Goal: Task Accomplishment & Management: Use online tool/utility

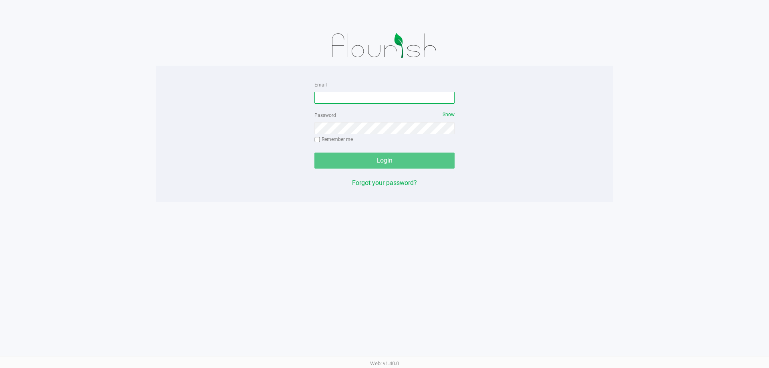
click at [404, 94] on input "Email" at bounding box center [385, 98] width 140 height 12
type input "pmicallef@Liveparallel.com"
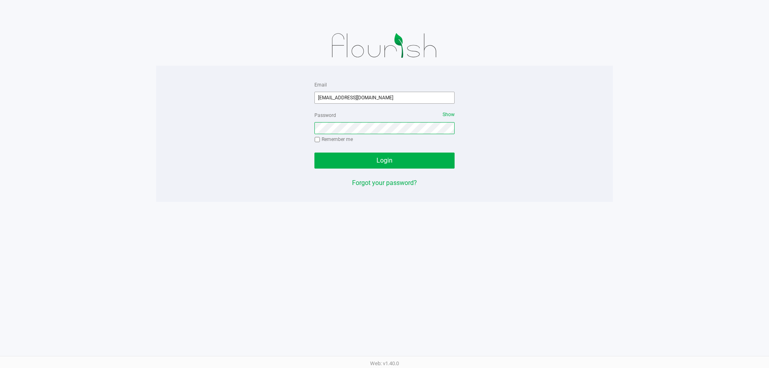
click at [315, 153] on button "Login" at bounding box center [385, 161] width 140 height 16
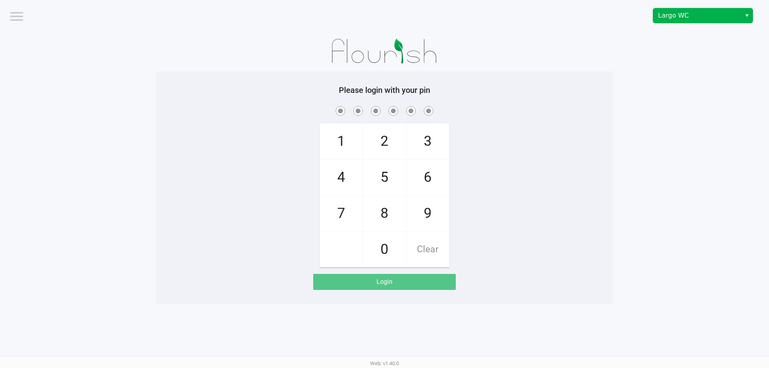
click at [733, 14] on span "Largo WC" at bounding box center [697, 16] width 78 height 10
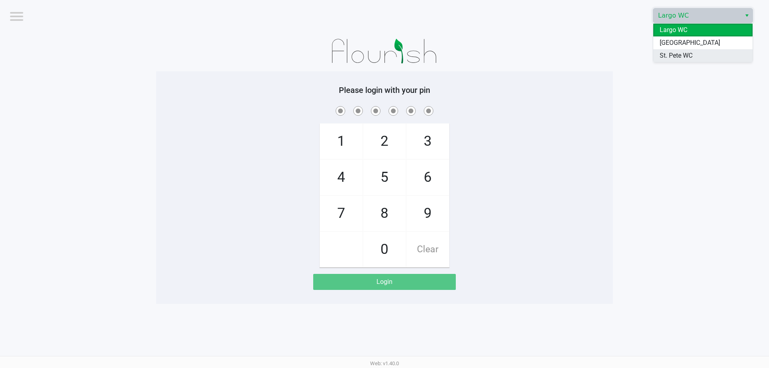
click at [693, 53] on span "St. Pete WC" at bounding box center [676, 56] width 33 height 10
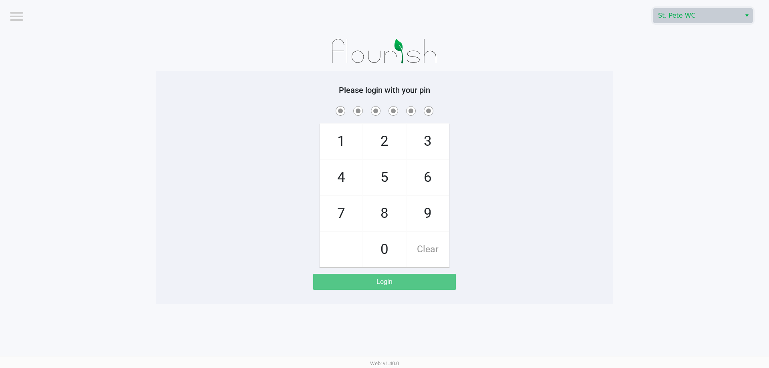
click at [650, 54] on app-pos-login-wrapper "Logout St. Pete WC Please login with your pin 1 4 7 2 5 8 0 3 6 9 Clear Login" at bounding box center [384, 152] width 769 height 304
checkbox input "true"
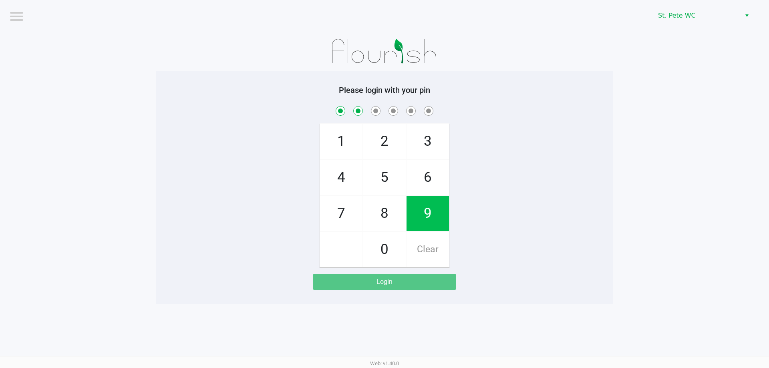
checkbox input "true"
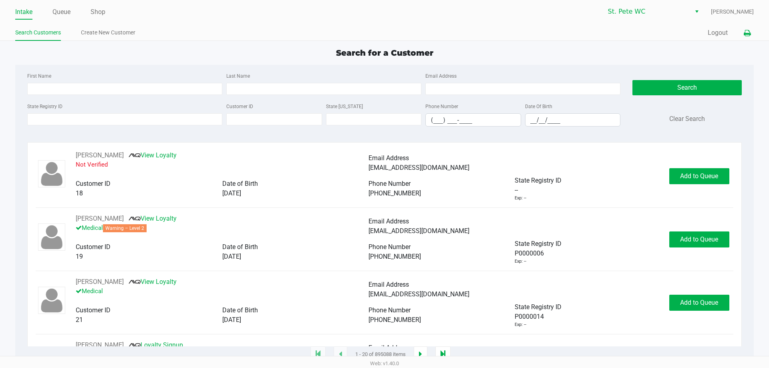
click at [745, 34] on icon at bounding box center [747, 33] width 7 height 6
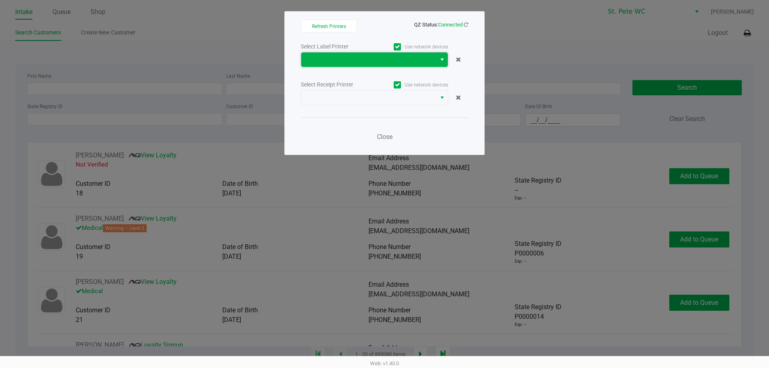
click at [429, 60] on span at bounding box center [368, 60] width 125 height 10
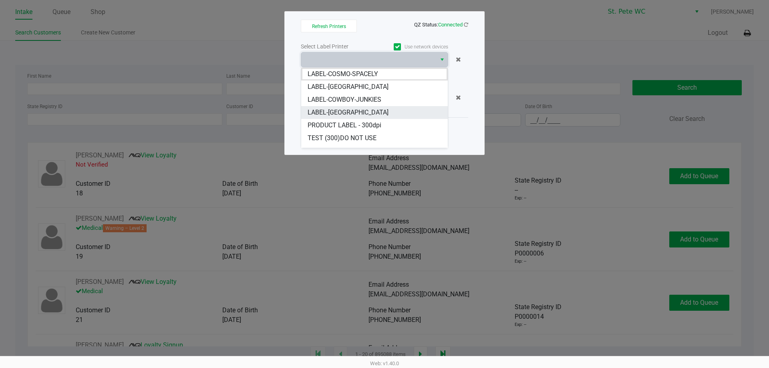
click at [356, 111] on li "LABEL-[GEOGRAPHIC_DATA]" at bounding box center [374, 112] width 147 height 13
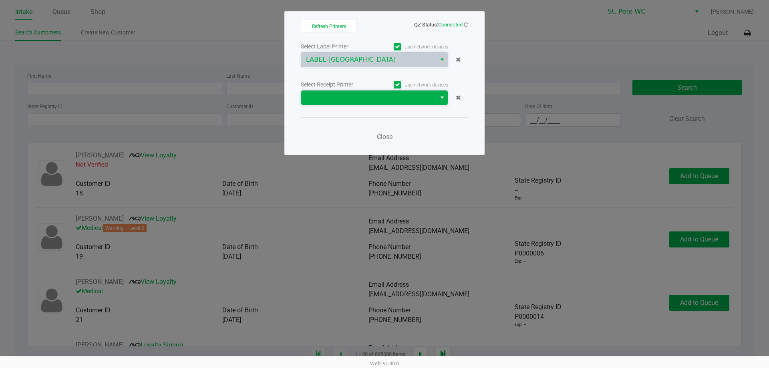
click at [362, 99] on span at bounding box center [368, 98] width 125 height 10
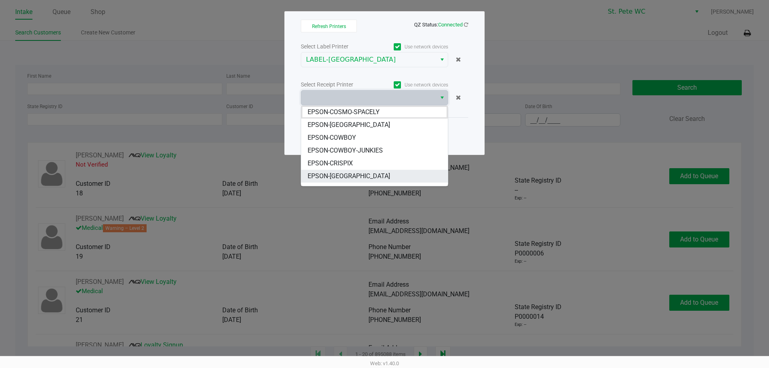
click at [367, 174] on li "EPSON-[GEOGRAPHIC_DATA]" at bounding box center [374, 176] width 147 height 13
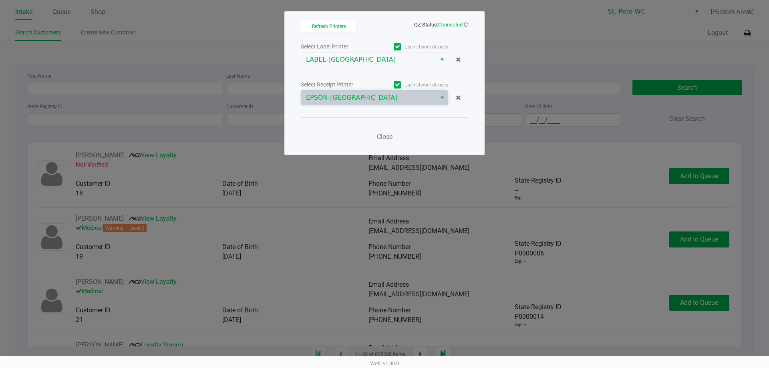
click at [345, 131] on div "Close" at bounding box center [384, 131] width 167 height 29
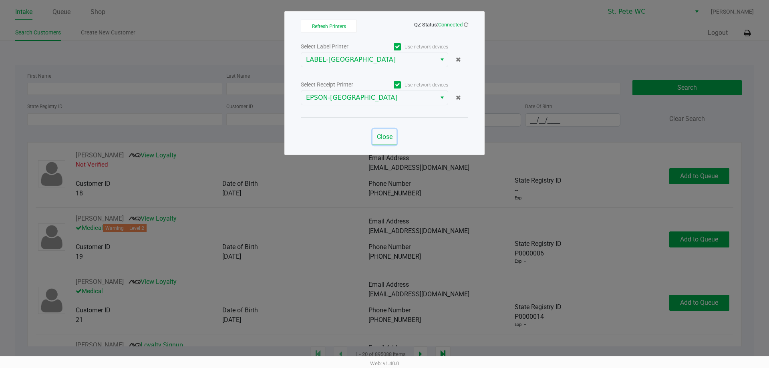
click at [386, 139] on span "Close" at bounding box center [385, 137] width 16 height 8
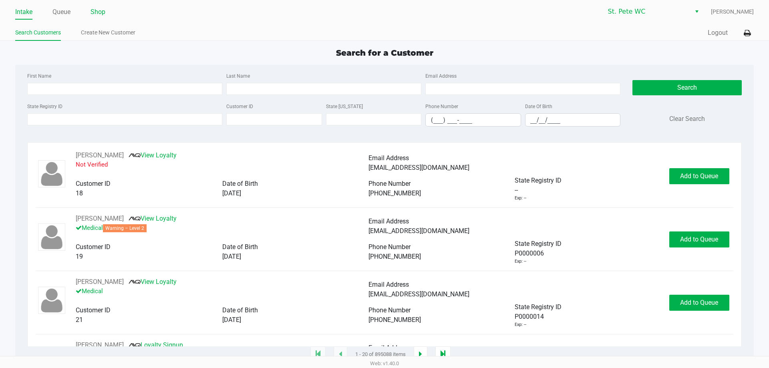
click at [99, 15] on link "Shop" at bounding box center [98, 11] width 15 height 11
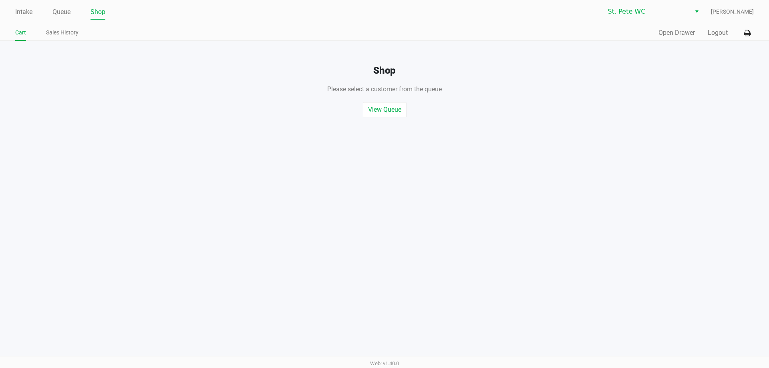
click at [648, 34] on div "Quick Sale Open Drawer Logout" at bounding box center [569, 33] width 369 height 15
click at [665, 34] on button "Open Drawer" at bounding box center [677, 33] width 36 height 10
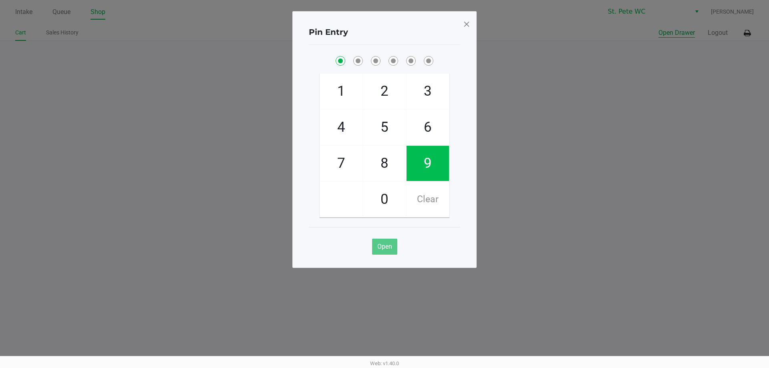
checkbox input "true"
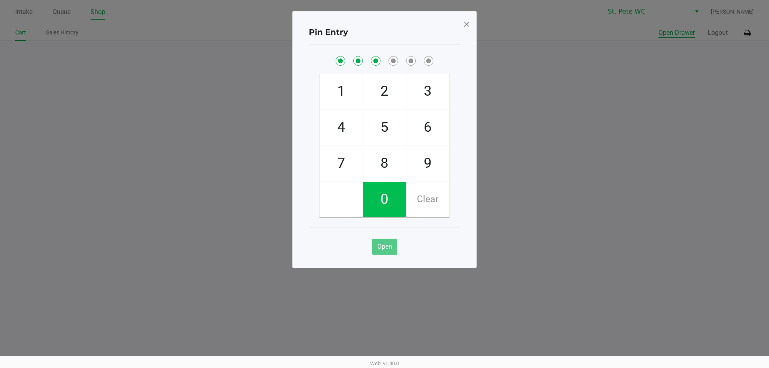
checkbox input "true"
click at [659, 28] on button "Open Drawer" at bounding box center [677, 33] width 36 height 10
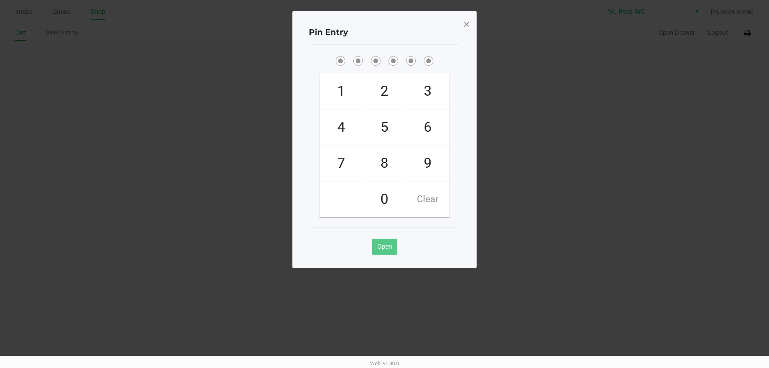
drag, startPoint x: 471, startPoint y: 18, endPoint x: 458, endPoint y: 28, distance: 17.4
click at [470, 18] on div "Pin Entry 1 4 7 2 5 8 0 3 6 9 Clear Open" at bounding box center [384, 139] width 184 height 257
click at [458, 28] on div "Pin Entry" at bounding box center [384, 32] width 151 height 25
click at [464, 28] on span at bounding box center [466, 24] width 7 height 13
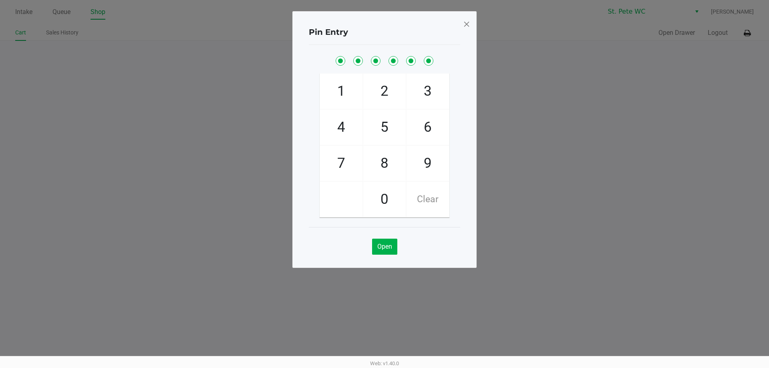
click at [464, 28] on div "Pin Entry 1 4 7 2 5 8 0 3 6 9 Clear Open" at bounding box center [384, 119] width 184 height 257
click at [464, 28] on span at bounding box center [466, 24] width 7 height 13
click at [464, 28] on div "Pin Entry 1 4 7 2 5 8 0 3 6 9 Clear Open" at bounding box center [384, 139] width 184 height 257
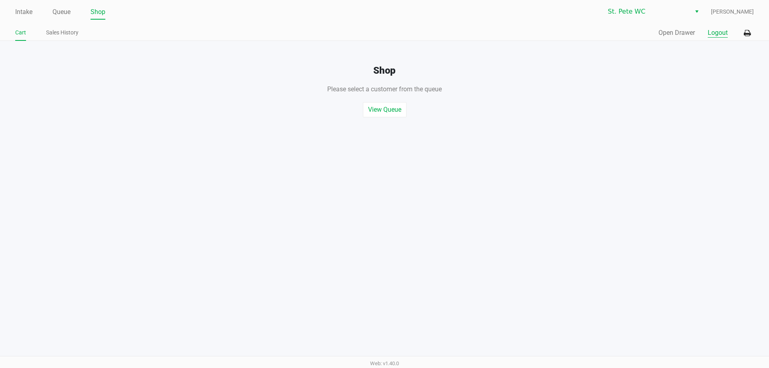
click at [718, 34] on button "Logout" at bounding box center [718, 33] width 20 height 10
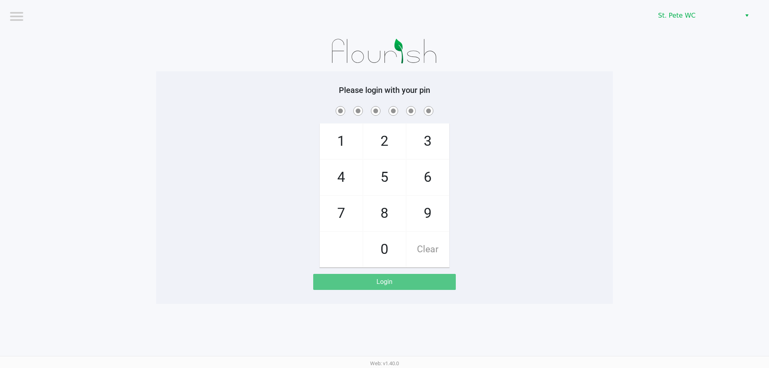
click at [222, 189] on div "1 4 7 2 5 8 0 3 6 9 Clear" at bounding box center [384, 186] width 457 height 163
click at [236, 272] on div "Please login with your pin 1 4 7 2 5 8 0 3 6 9 Clear Login" at bounding box center [384, 187] width 457 height 205
click at [161, 205] on div "1 4 7 2 5 8 0 3 6 9 Clear" at bounding box center [384, 186] width 457 height 163
click at [232, 166] on div "1 4 7 2 5 8 0 3 6 9 Clear" at bounding box center [384, 186] width 457 height 163
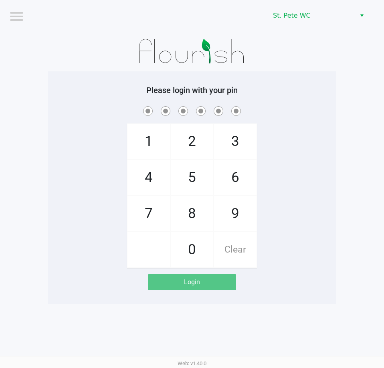
click at [108, 92] on h5 "Please login with your pin" at bounding box center [192, 90] width 276 height 10
checkbox input "true"
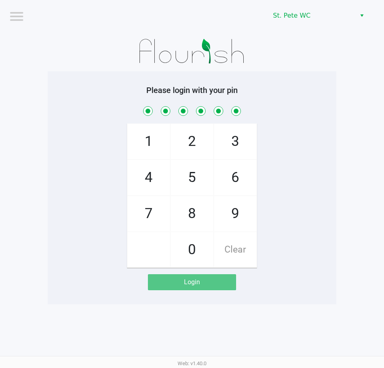
checkbox input "true"
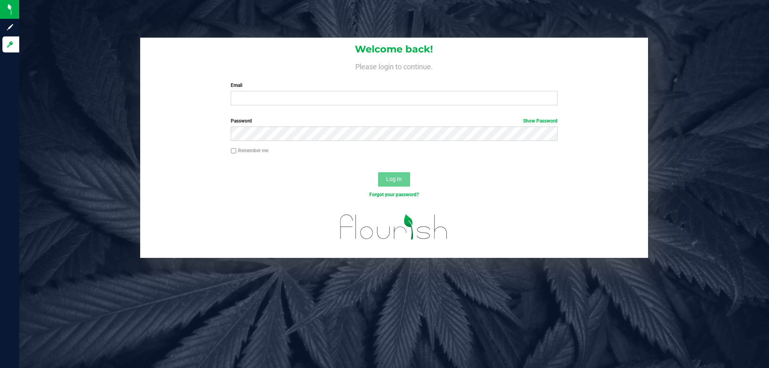
click at [248, 111] on div "Welcome back! Please login to continue. Email Required Please format your email…" at bounding box center [394, 75] width 508 height 74
click at [250, 107] on div "Welcome back! Please login to continue. Email Required Please format your email…" at bounding box center [394, 75] width 508 height 74
click at [250, 106] on div "Welcome back! Please login to continue. Email Required Please format your email…" at bounding box center [394, 75] width 508 height 74
click at [249, 105] on input "Email" at bounding box center [394, 98] width 327 height 14
click at [345, 104] on input "Email" at bounding box center [394, 98] width 327 height 14
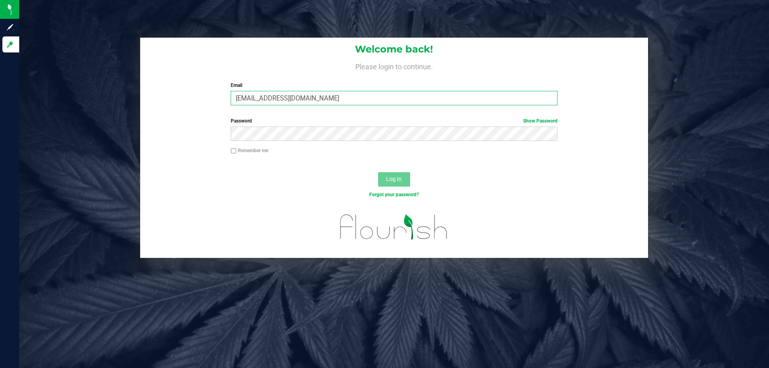
type input "mmayer@liveparallel.com"
click at [378, 172] on button "Log In" at bounding box center [394, 179] width 32 height 14
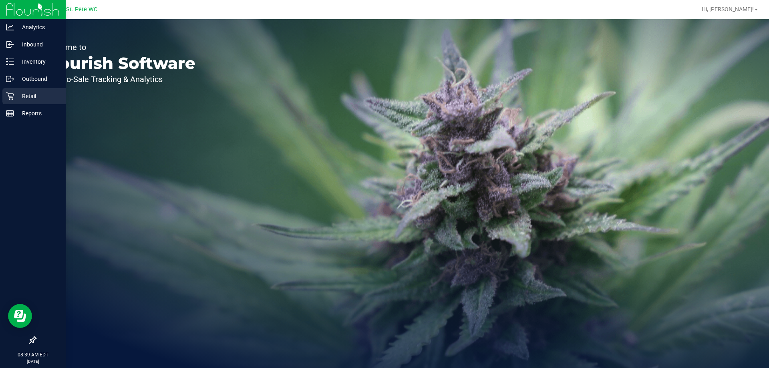
click at [12, 99] on icon at bounding box center [10, 97] width 8 height 8
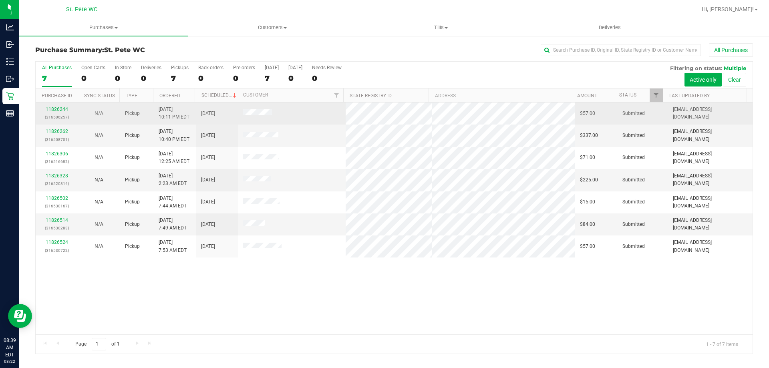
click at [60, 107] on link "11826244" at bounding box center [57, 110] width 22 height 6
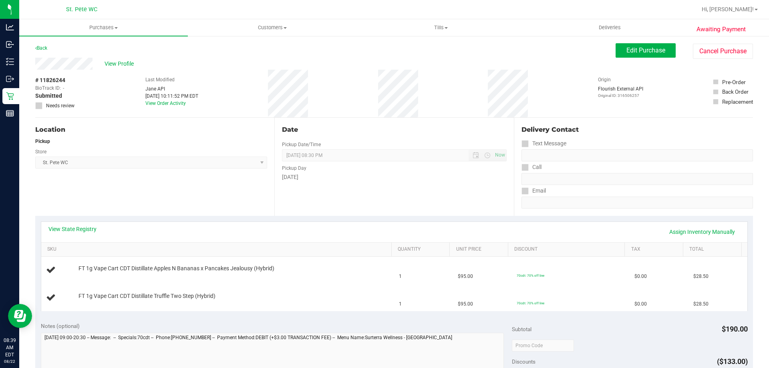
scroll to position [40, 0]
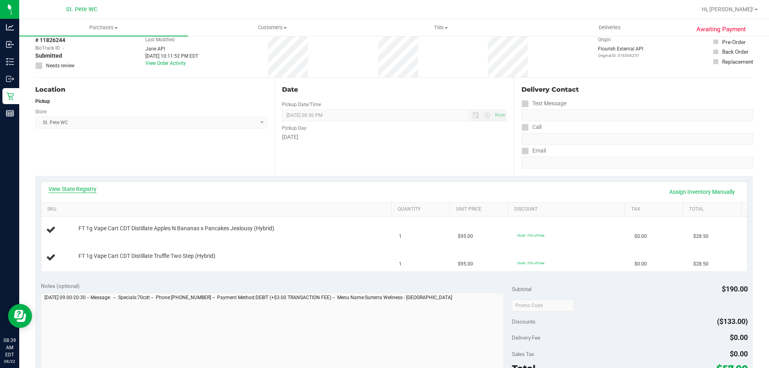
click at [89, 188] on link "View State Registry" at bounding box center [72, 189] width 48 height 8
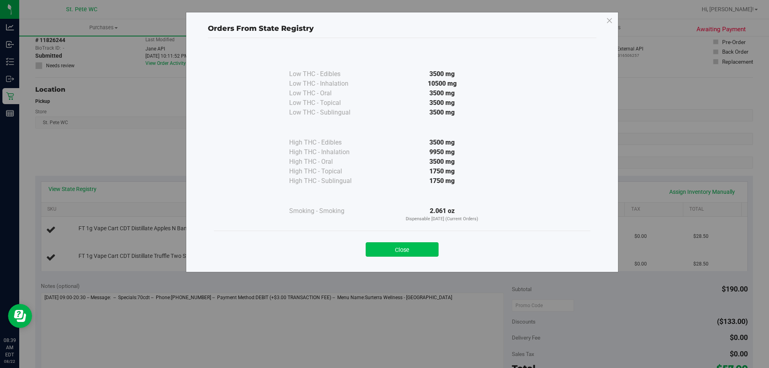
click at [415, 246] on button "Close" at bounding box center [402, 249] width 73 height 14
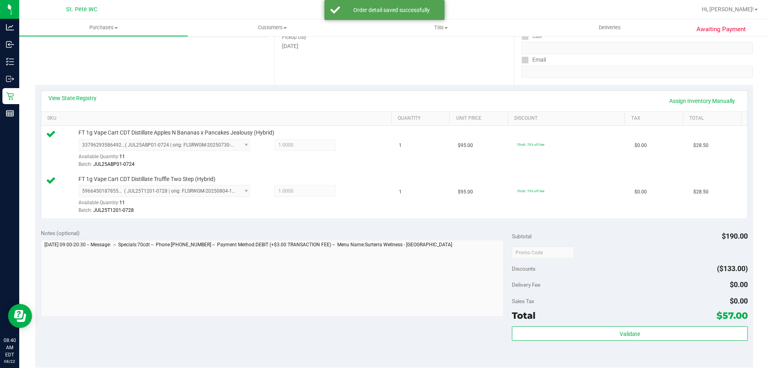
scroll to position [200, 0]
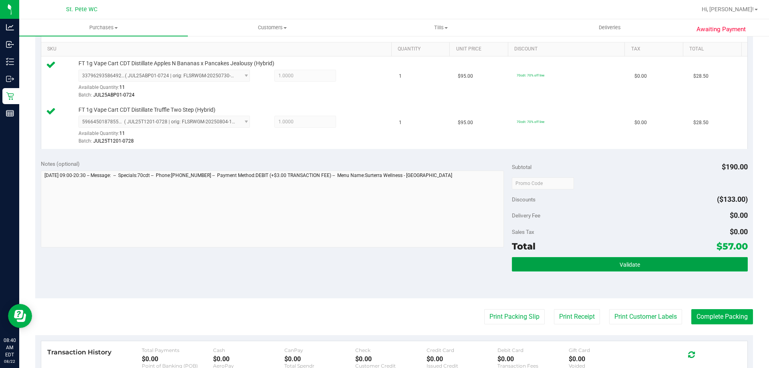
click at [621, 268] on button "Validate" at bounding box center [630, 264] width 236 height 14
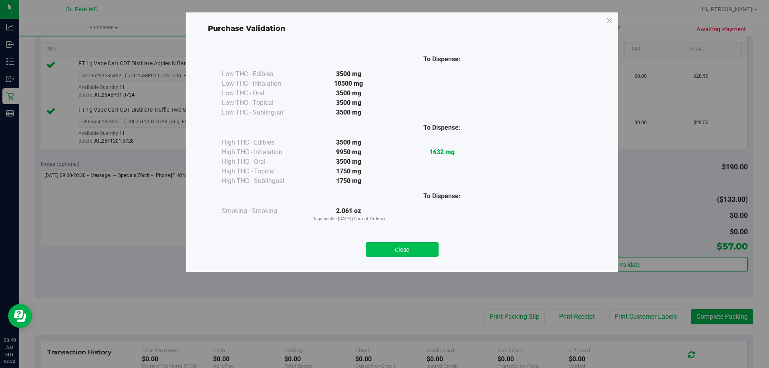
click at [406, 251] on button "Close" at bounding box center [402, 249] width 73 height 14
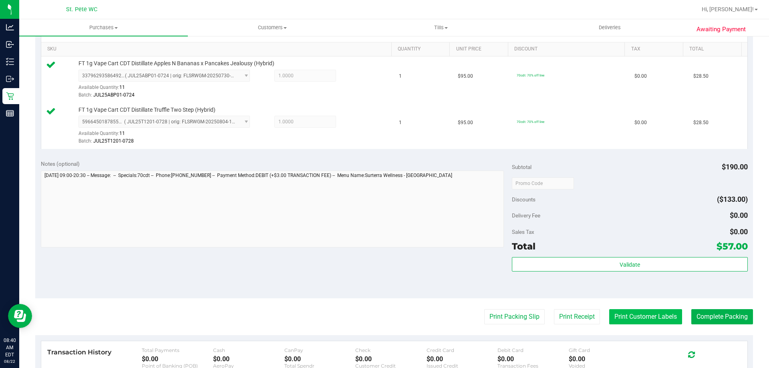
click at [609, 312] on button "Print Customer Labels" at bounding box center [645, 316] width 73 height 15
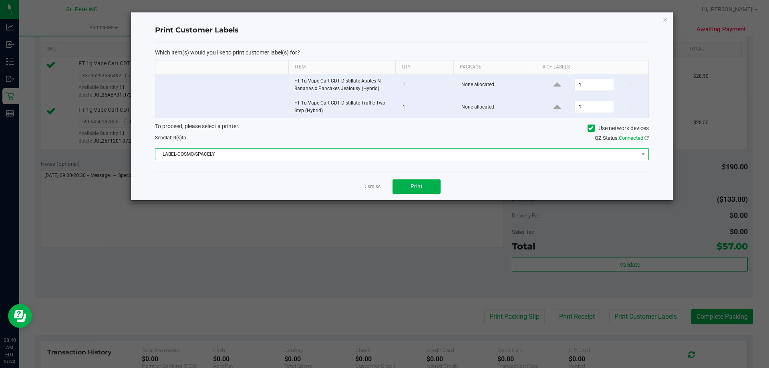
click at [411, 158] on span "LABEL-COSMO-SPACELY" at bounding box center [396, 154] width 483 height 11
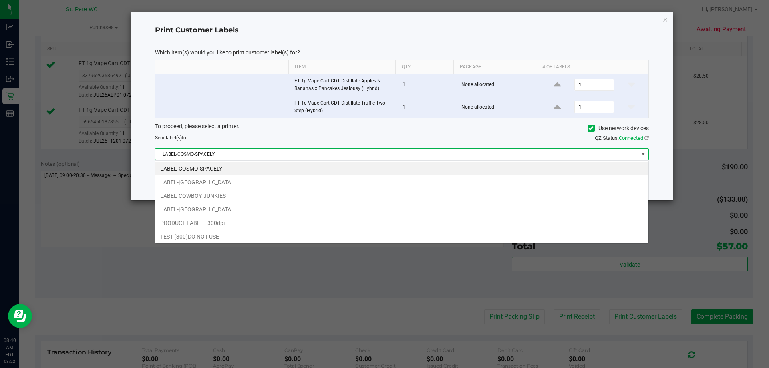
scroll to position [12, 494]
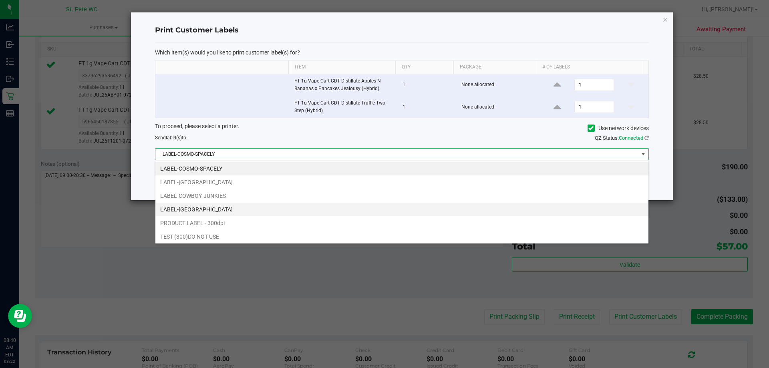
click at [347, 208] on li "LABEL-CROATIA" at bounding box center [401, 210] width 493 height 14
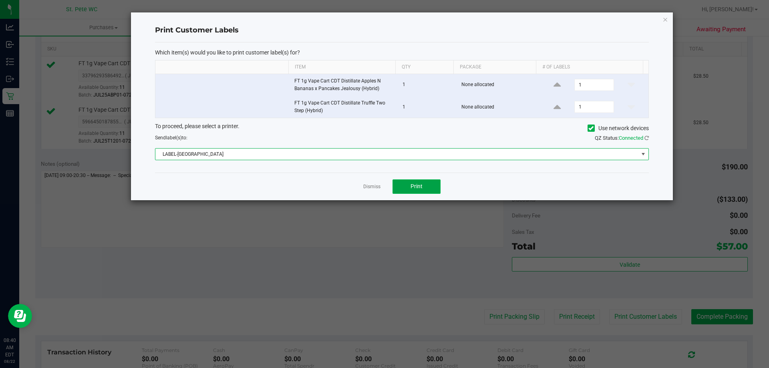
click at [413, 182] on button "Print" at bounding box center [417, 186] width 48 height 14
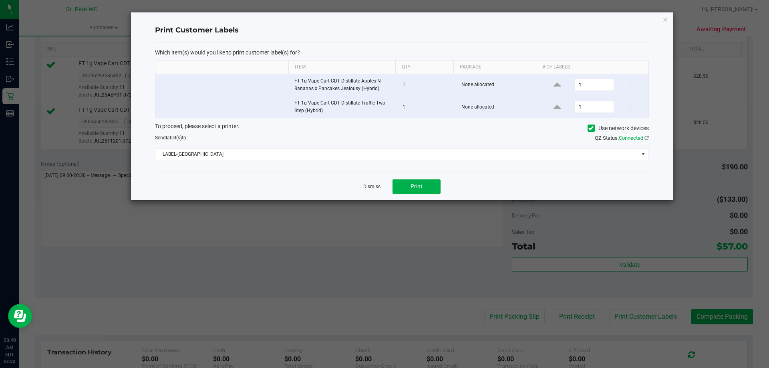
click at [371, 189] on link "Dismiss" at bounding box center [371, 186] width 17 height 7
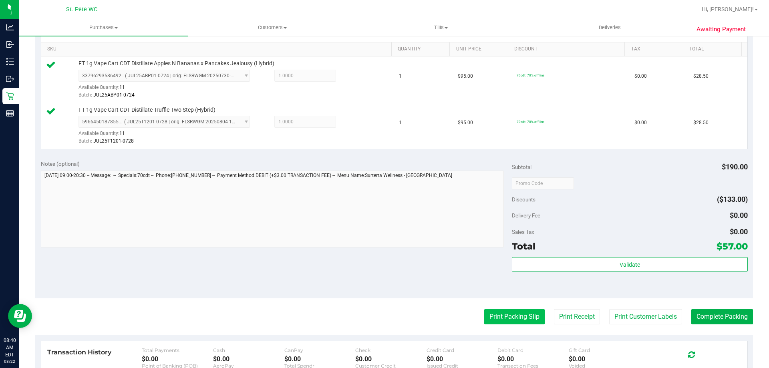
click at [502, 318] on button "Print Packing Slip" at bounding box center [514, 316] width 60 height 15
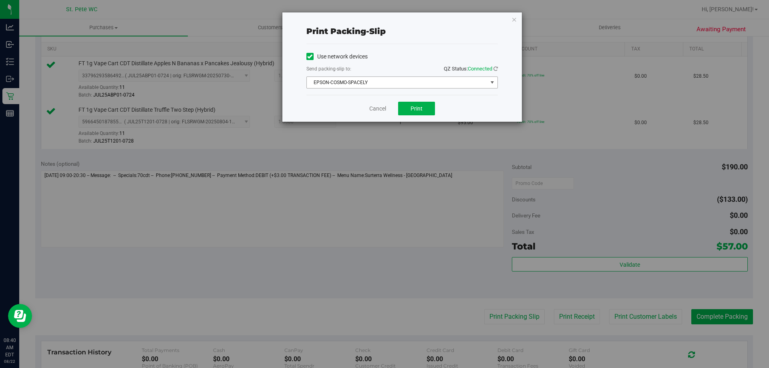
click at [390, 80] on span "EPSON-COSMO-SPACELY" at bounding box center [397, 82] width 181 height 11
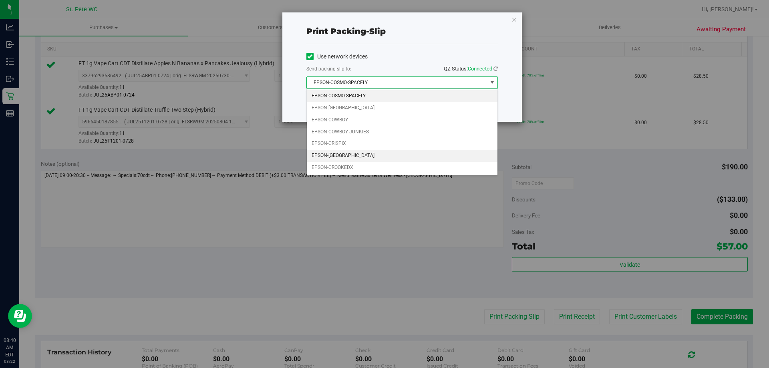
click at [377, 155] on li "EPSON-CROATIA" at bounding box center [402, 156] width 191 height 12
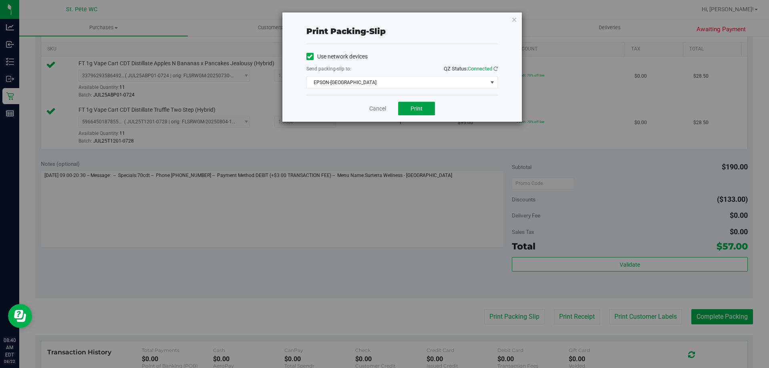
click at [408, 112] on button "Print" at bounding box center [416, 109] width 37 height 14
click at [371, 106] on link "Cancel" at bounding box center [377, 109] width 17 height 8
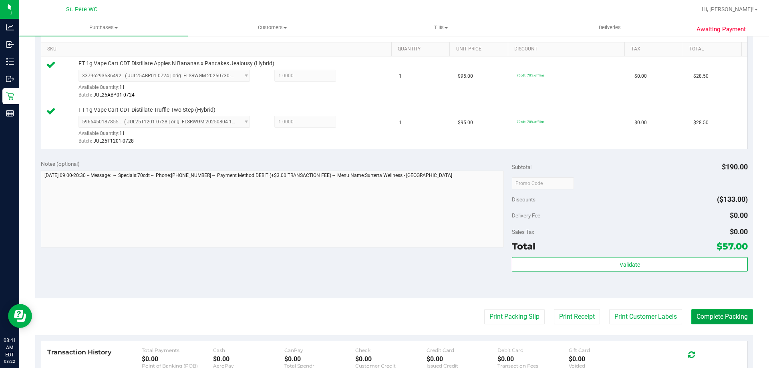
click at [719, 314] on button "Complete Packing" at bounding box center [723, 316] width 62 height 15
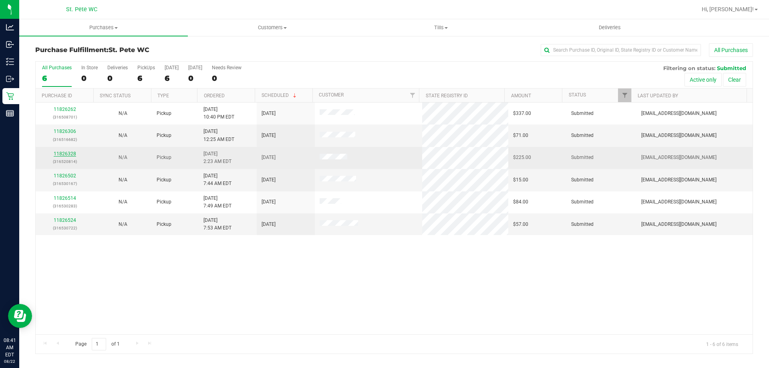
click at [70, 153] on link "11826328" at bounding box center [65, 154] width 22 height 6
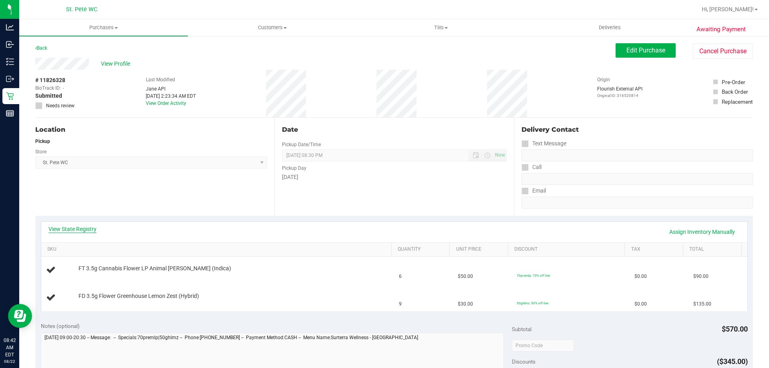
click at [71, 231] on link "View State Registry" at bounding box center [72, 229] width 48 height 8
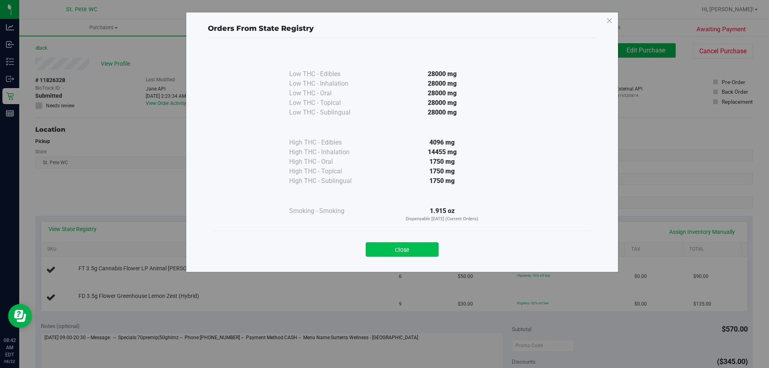
click at [406, 254] on button "Close" at bounding box center [402, 249] width 73 height 14
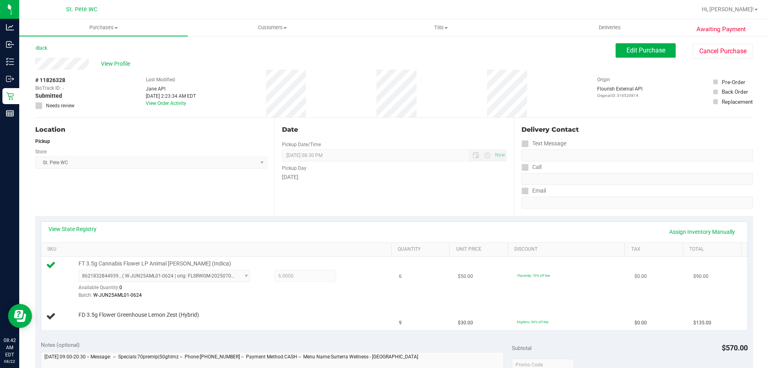
click at [180, 264] on span "FT 3.5g Cannabis Flower LP Animal Larry (Indica)" at bounding box center [155, 264] width 153 height 8
copy div "FT 3.5g Cannabis Flower LP Animal Larry (Indica)"
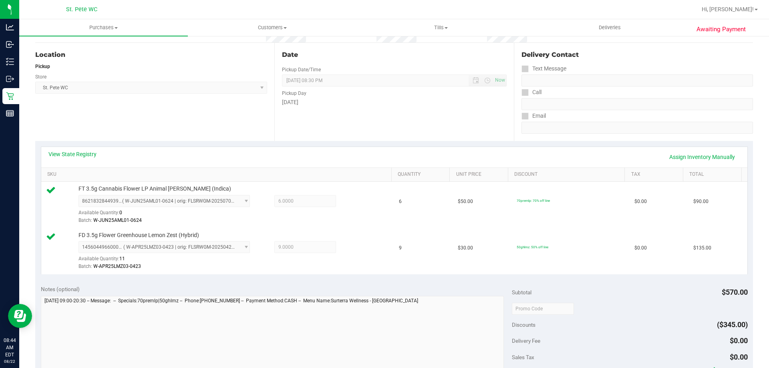
scroll to position [160, 0]
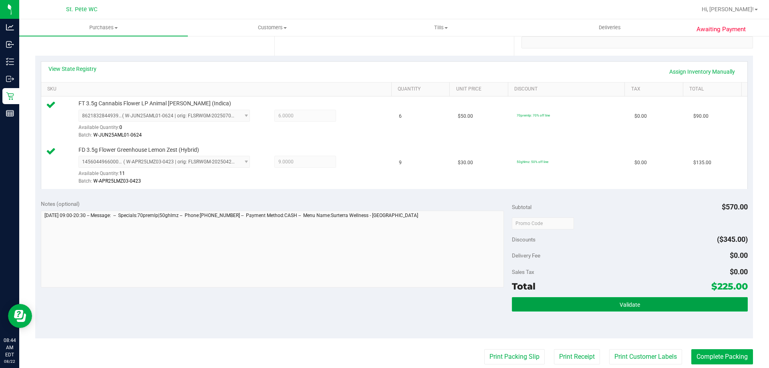
click at [639, 304] on button "Validate" at bounding box center [630, 304] width 236 height 14
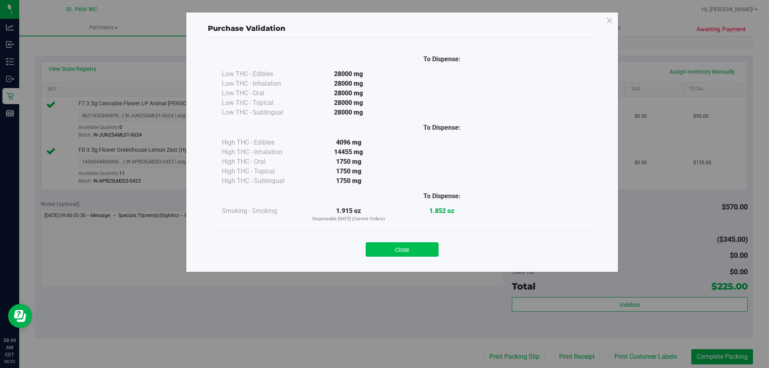
click at [375, 250] on button "Close" at bounding box center [402, 249] width 73 height 14
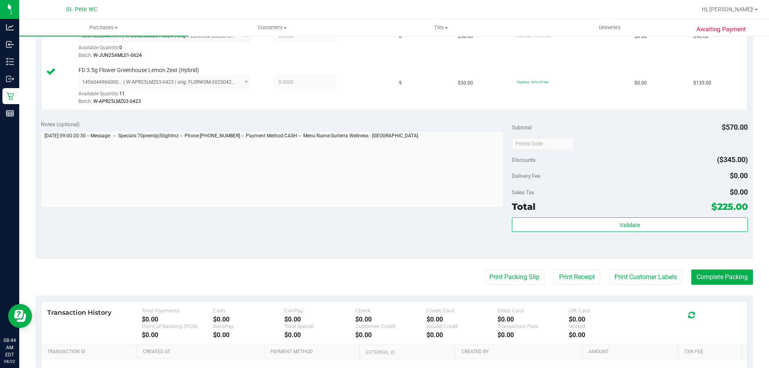
scroll to position [240, 0]
click at [636, 279] on button "Print Customer Labels" at bounding box center [645, 276] width 73 height 15
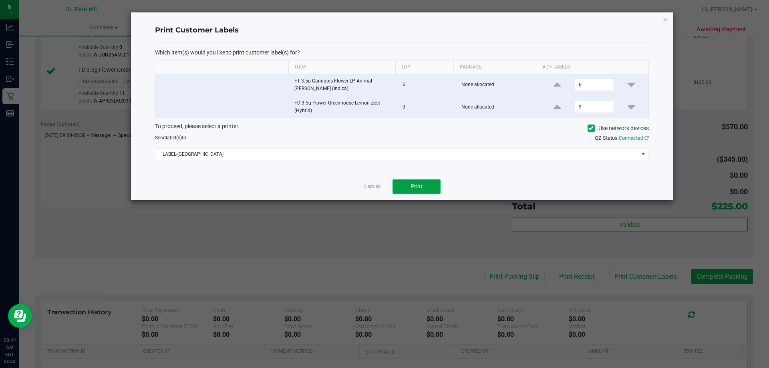
click at [409, 192] on button "Print" at bounding box center [417, 186] width 48 height 14
click at [378, 187] on link "Dismiss" at bounding box center [371, 186] width 17 height 7
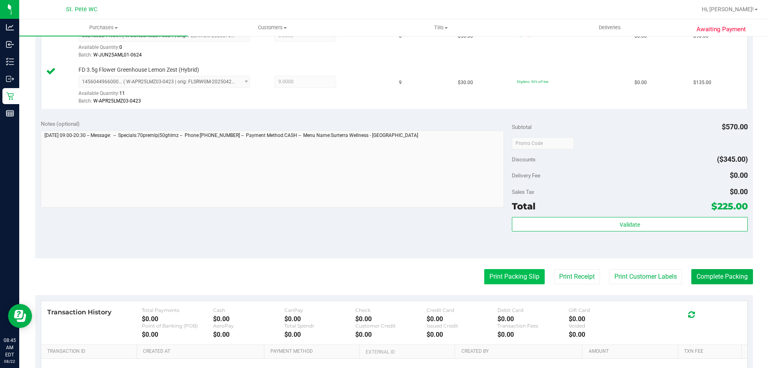
click at [501, 272] on button "Print Packing Slip" at bounding box center [514, 276] width 60 height 15
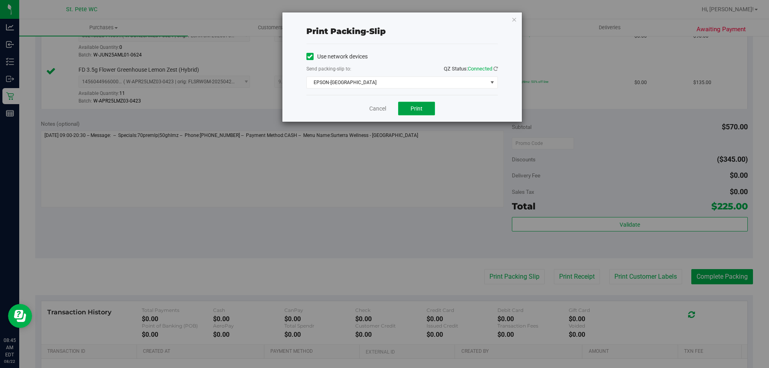
click at [424, 106] on button "Print" at bounding box center [416, 109] width 37 height 14
click at [375, 109] on link "Cancel" at bounding box center [377, 109] width 17 height 8
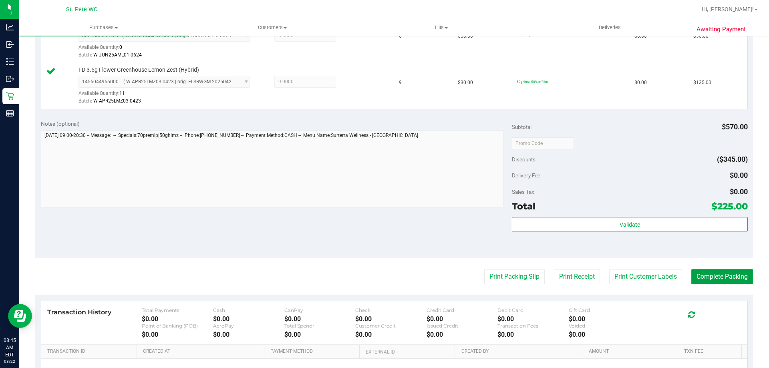
click at [723, 271] on button "Complete Packing" at bounding box center [723, 276] width 62 height 15
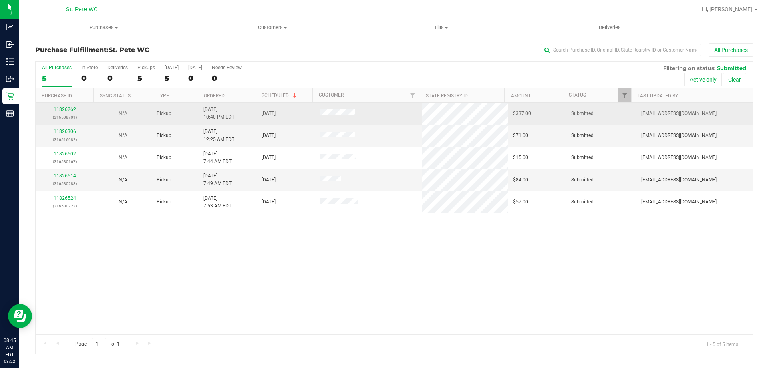
click at [66, 107] on link "11826262" at bounding box center [65, 110] width 22 height 6
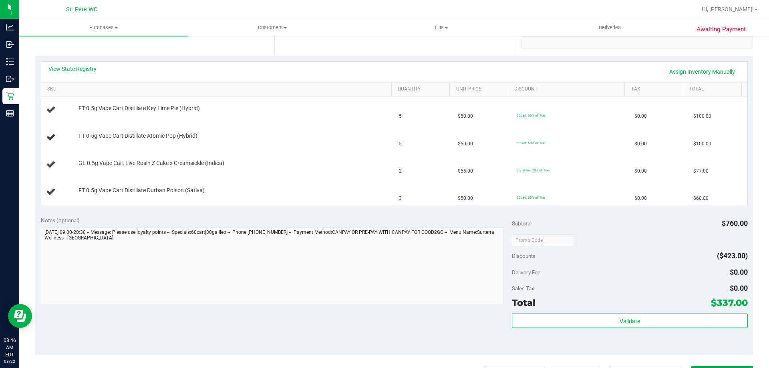
scroll to position [120, 0]
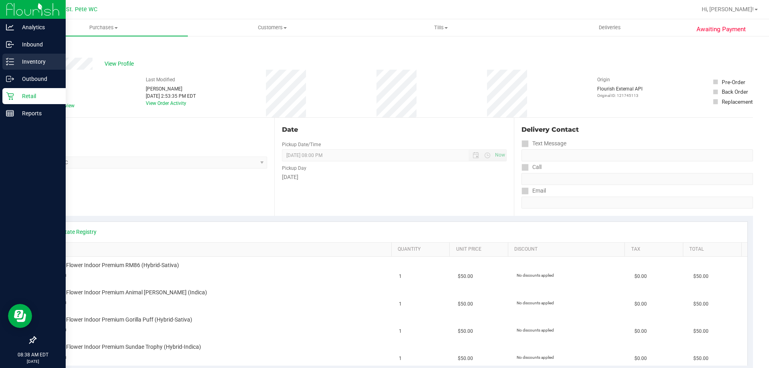
click at [20, 63] on p "Inventory" at bounding box center [38, 62] width 48 height 10
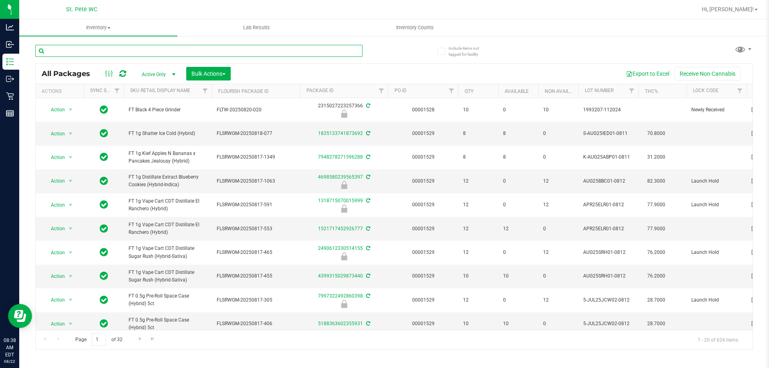
click at [73, 50] on input "text" at bounding box center [198, 51] width 327 height 12
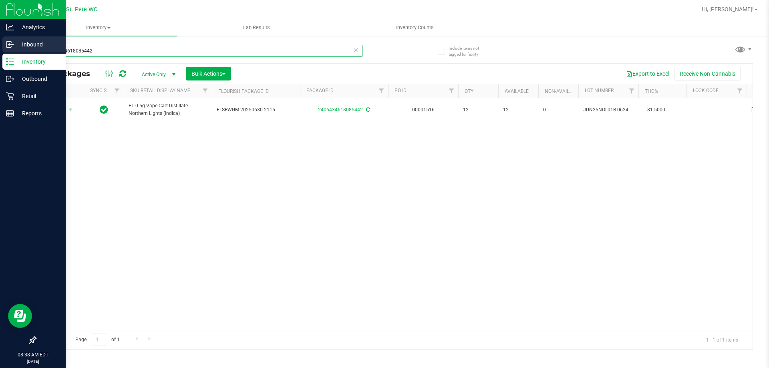
drag, startPoint x: 102, startPoint y: 51, endPoint x: 0, endPoint y: 45, distance: 101.9
click at [0, 45] on div "Analytics Inbound Inventory Outbound Retail Reports 08:38 AM EDT 08/22/2025 08/…" at bounding box center [384, 184] width 769 height 368
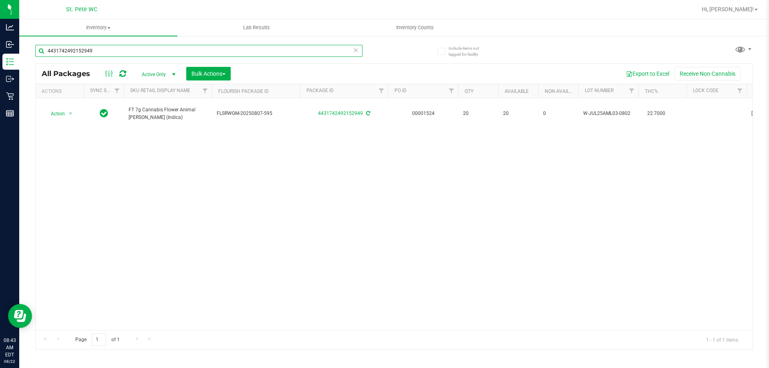
drag, startPoint x: 148, startPoint y: 53, endPoint x: 47, endPoint y: 52, distance: 101.0
click at [47, 52] on input "4431742492152949" at bounding box center [198, 51] width 327 height 12
paste input "FT 3.5g Cannabis Flower LP Animal [PERSON_NAME] (Indica)"
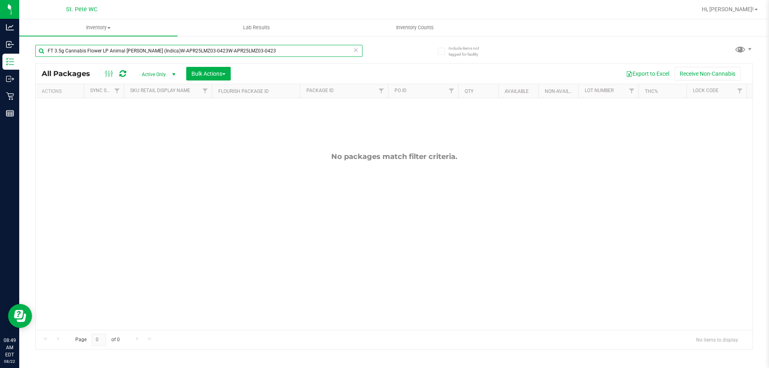
drag, startPoint x: 295, startPoint y: 55, endPoint x: 43, endPoint y: 50, distance: 252.1
click at [43, 50] on input "FT 3.5g Cannabis Flower LP Animal Larry (Indica)W-APR25LMZ03-0423W-APR25LMZ03-0…" at bounding box center [198, 51] width 327 height 12
type input "4119141823369746"
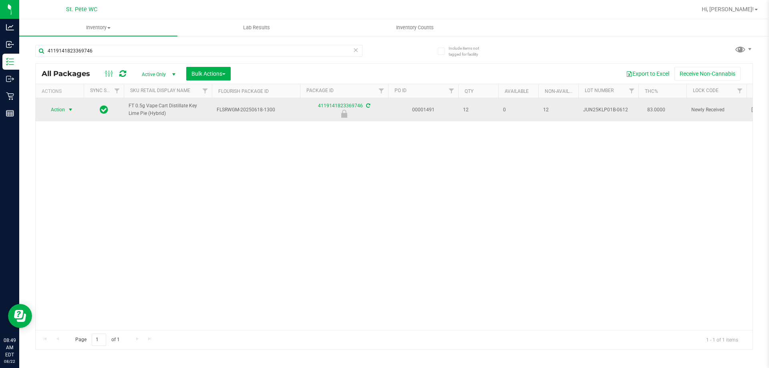
click at [74, 109] on span "select" at bounding box center [70, 110] width 6 height 6
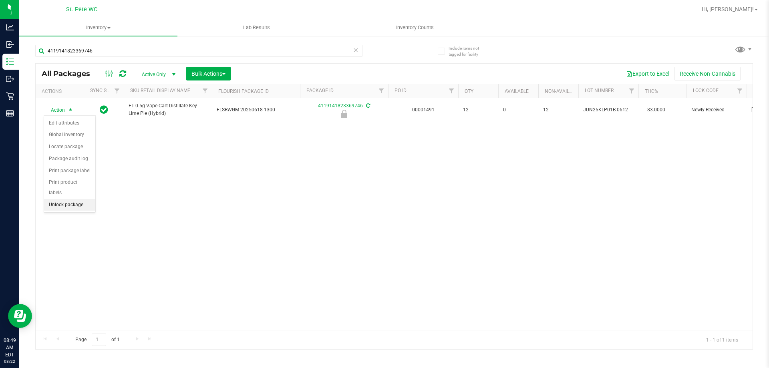
click at [69, 199] on li "Unlock package" at bounding box center [69, 205] width 51 height 12
